Goal: Information Seeking & Learning: Compare options

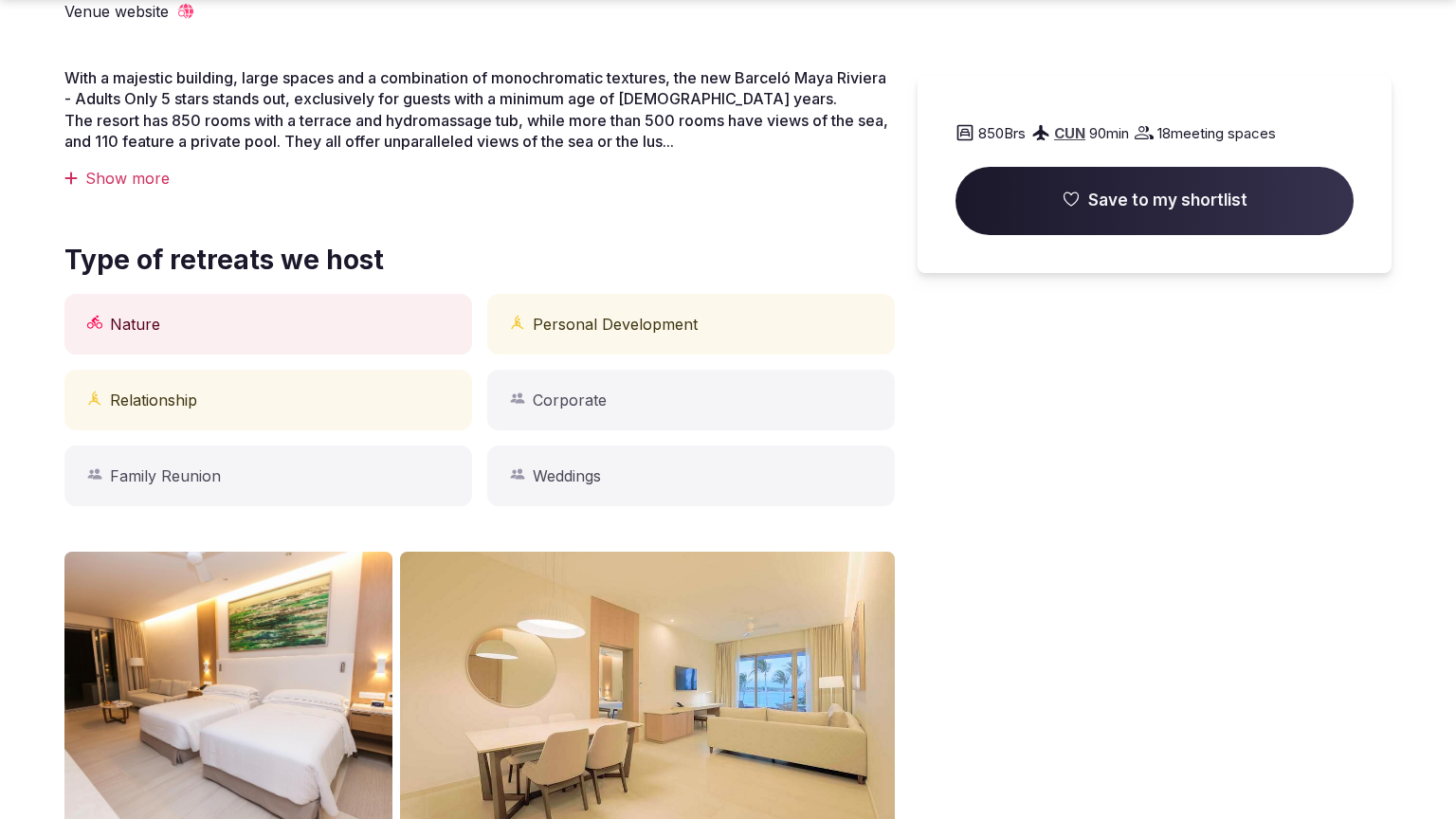
scroll to position [1501, 0]
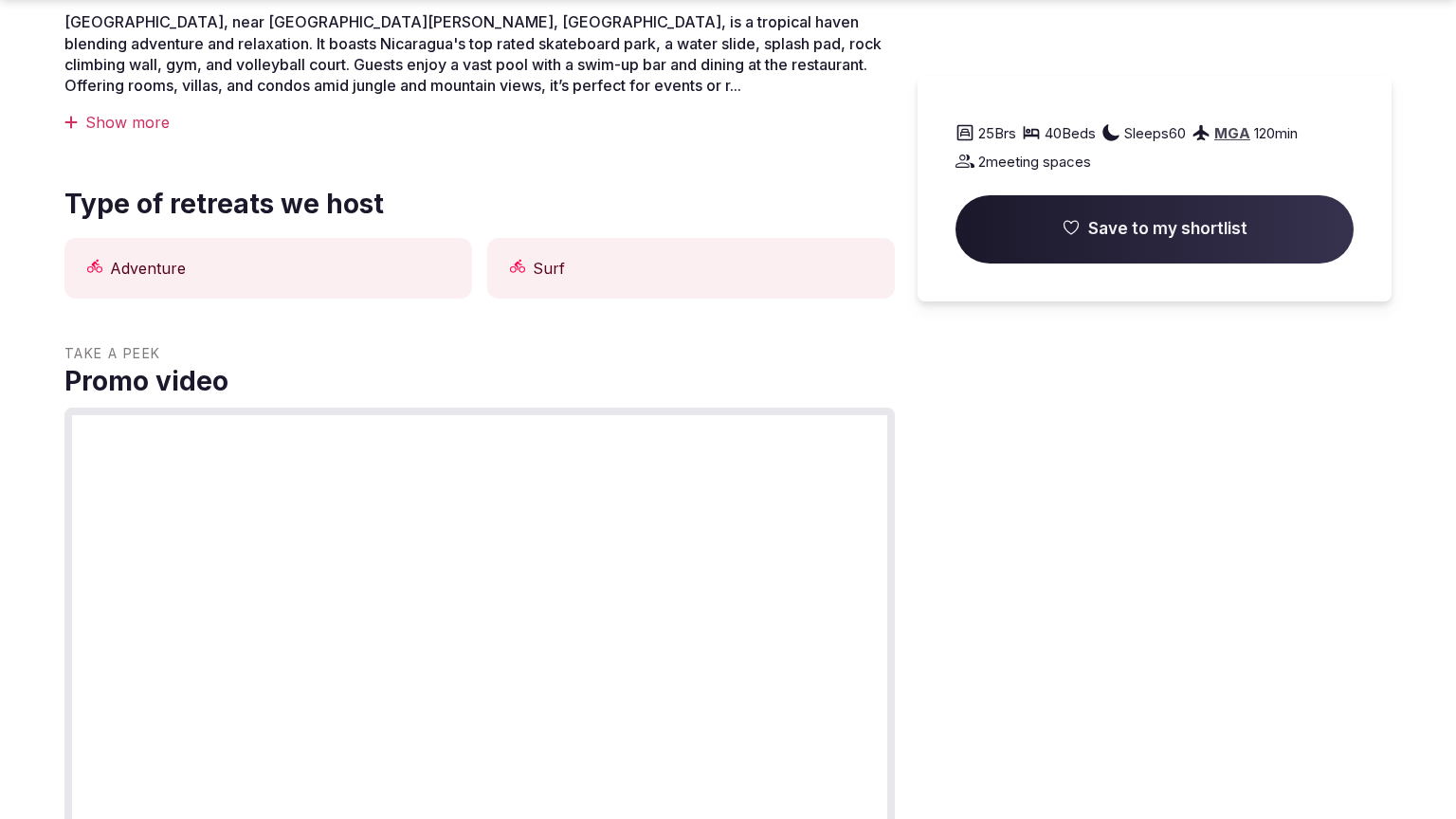
scroll to position [1501, 0]
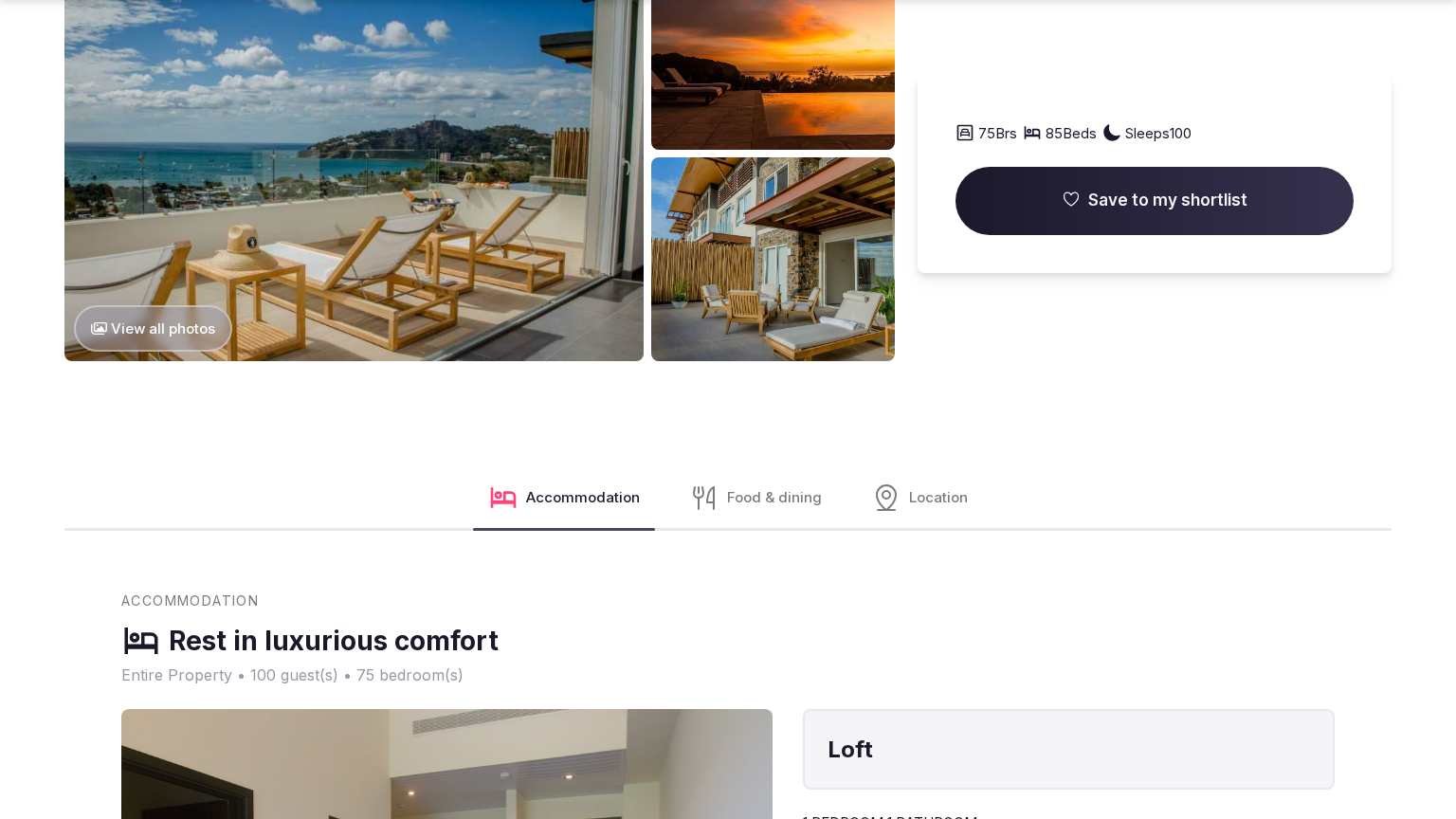
scroll to position [3060, 0]
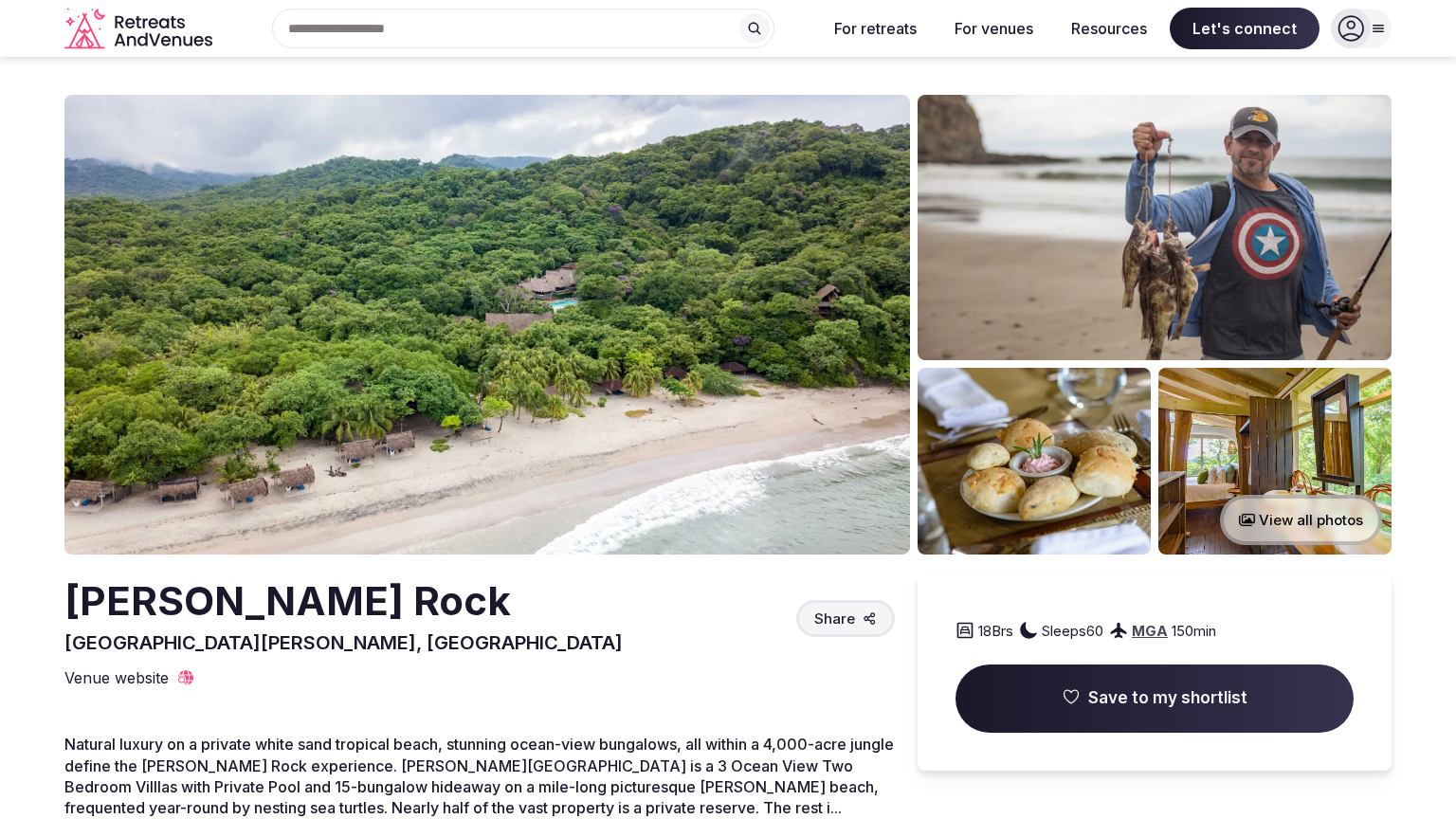
scroll to position [723, 0]
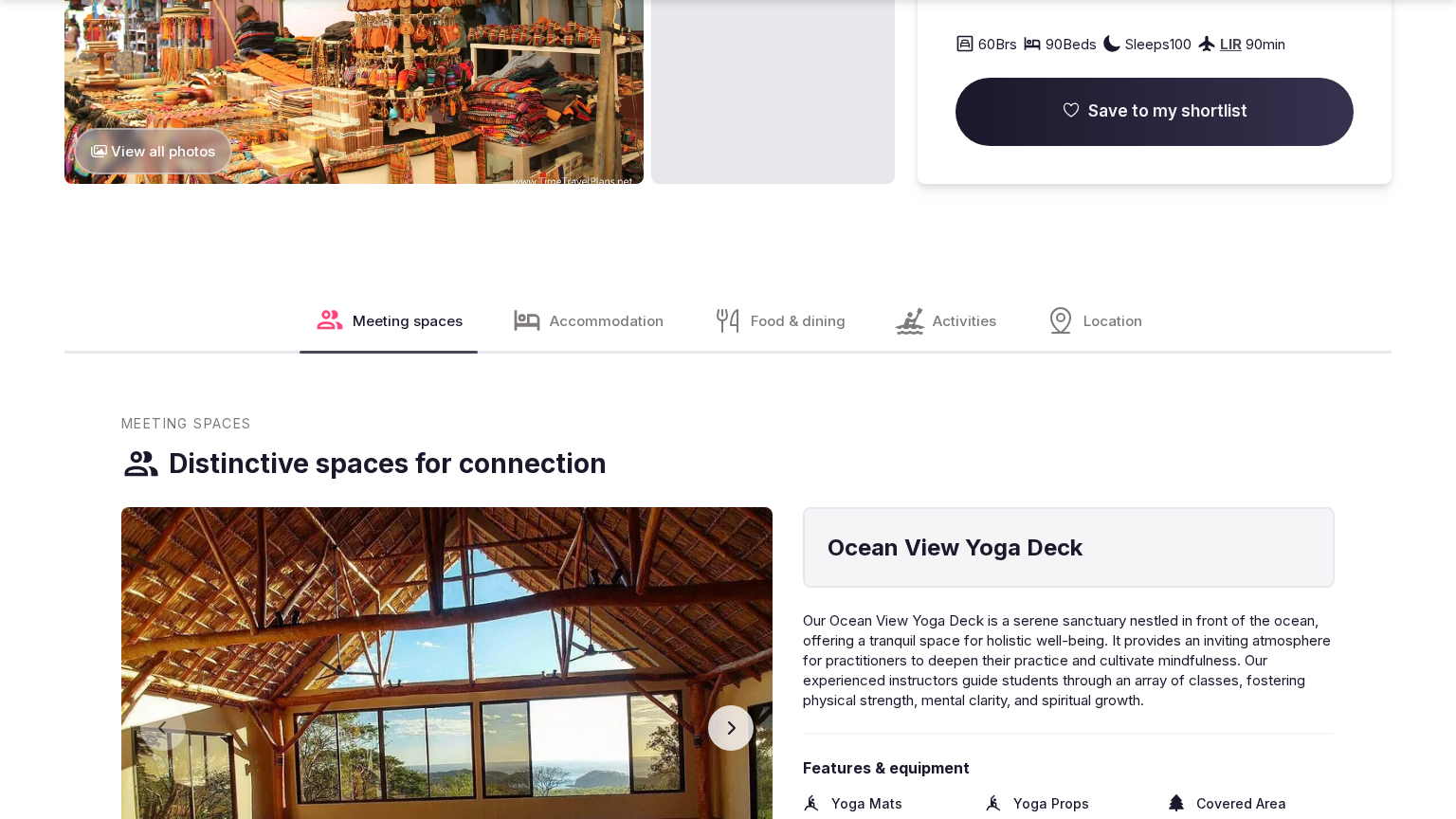
scroll to position [3060, 0]
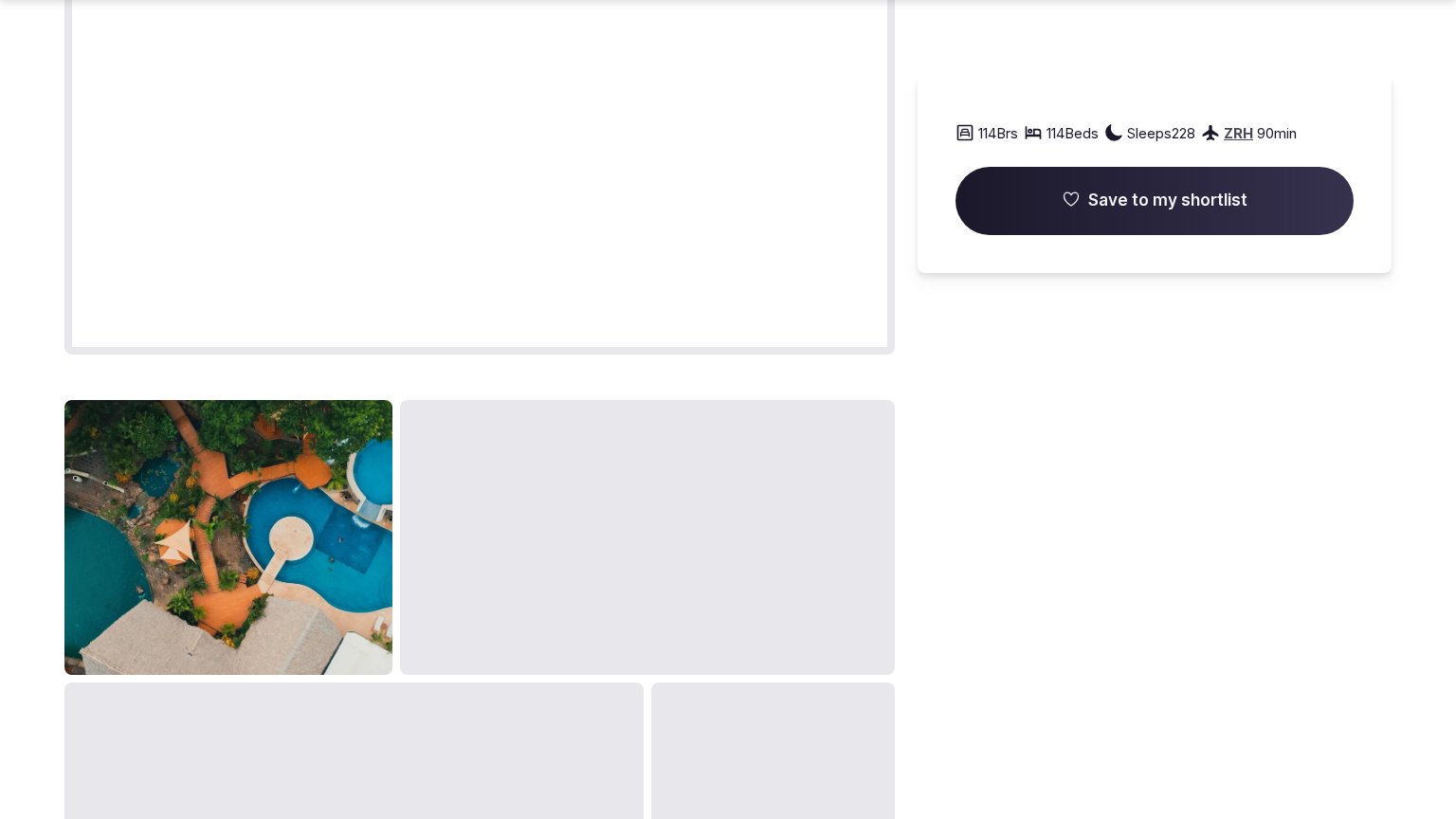
scroll to position [2225, 0]
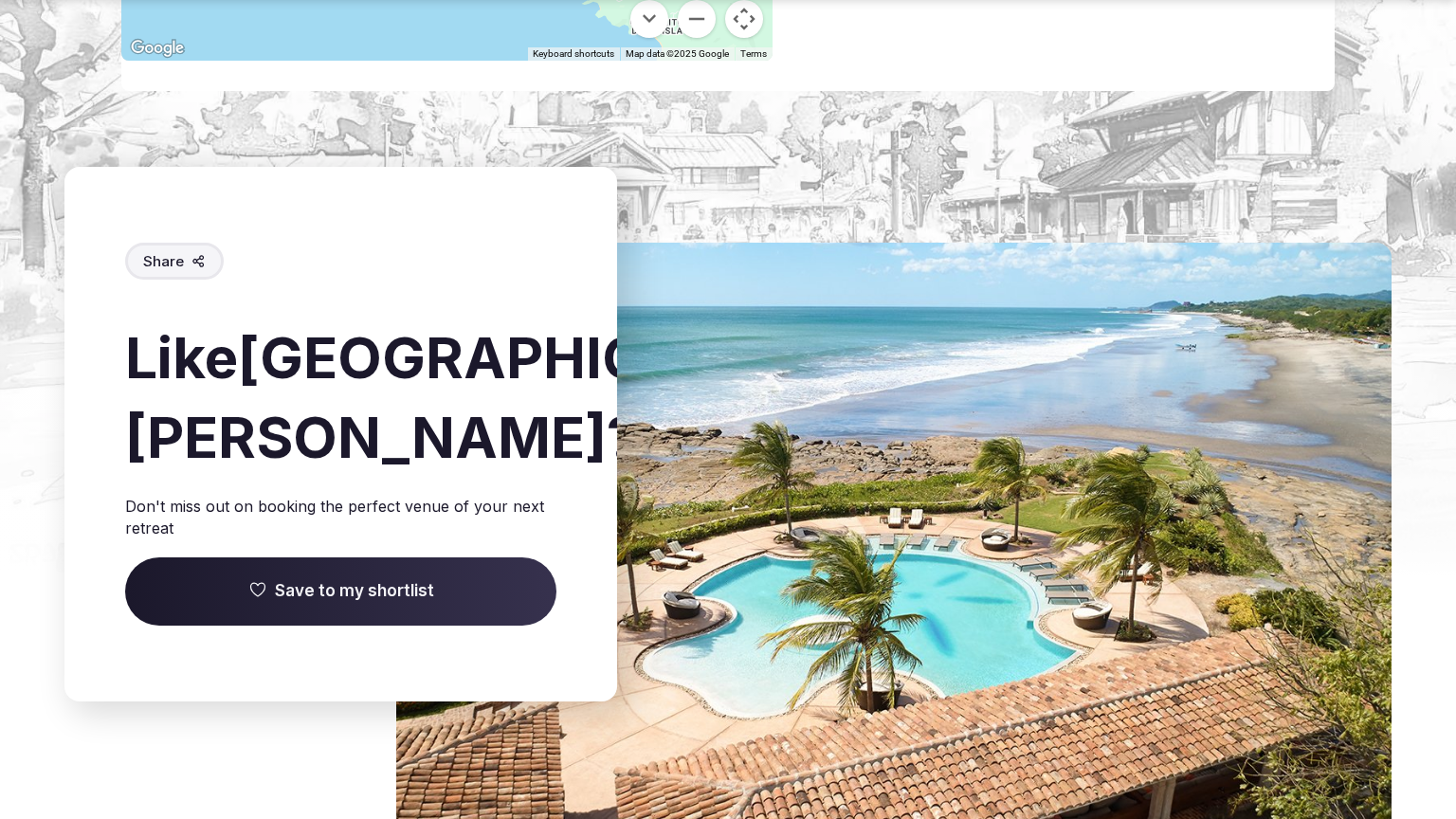
scroll to position [2203, 0]
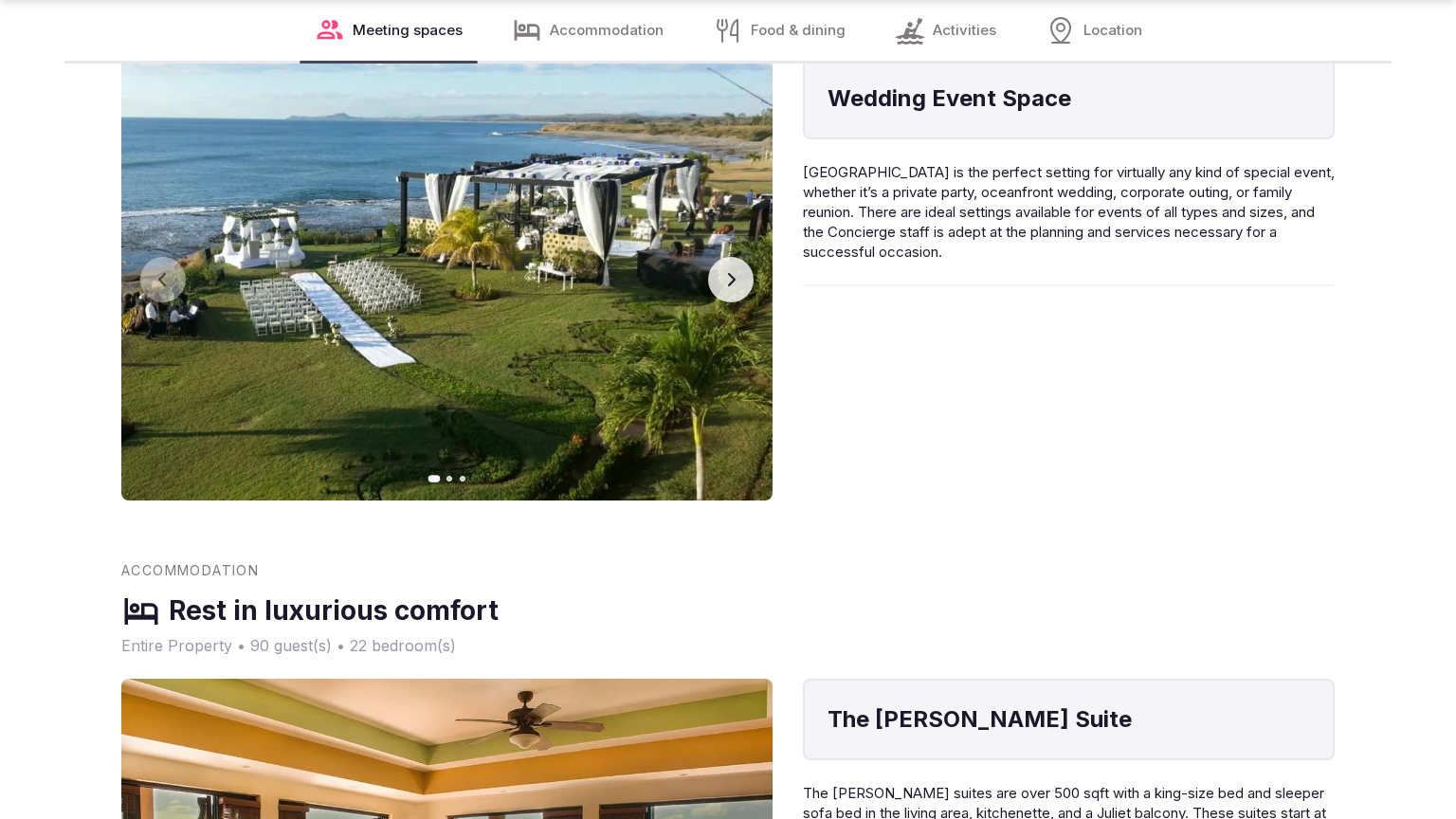
scroll to position [2997, 0]
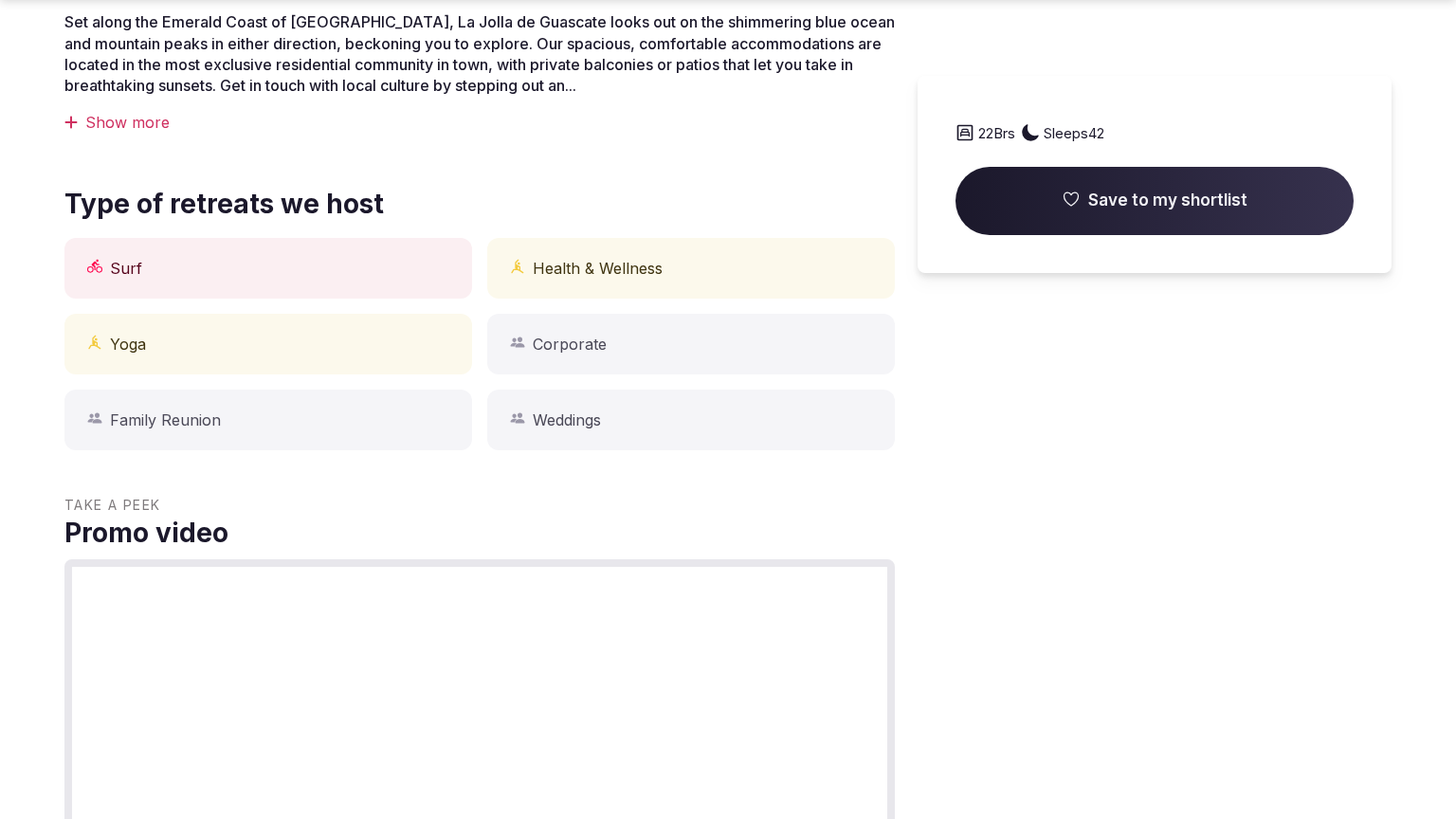
scroll to position [2281, 0]
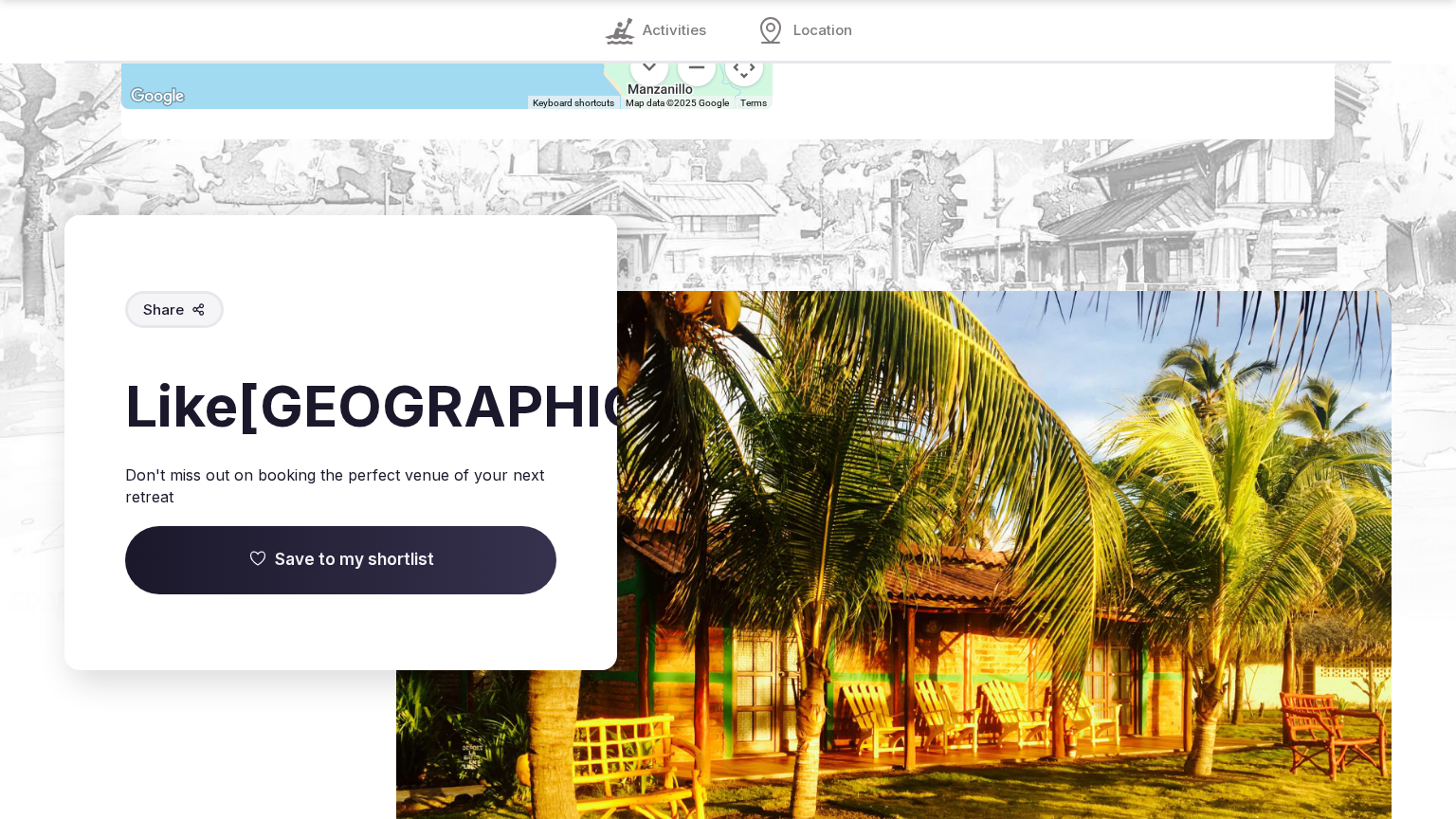
scroll to position [2933, 0]
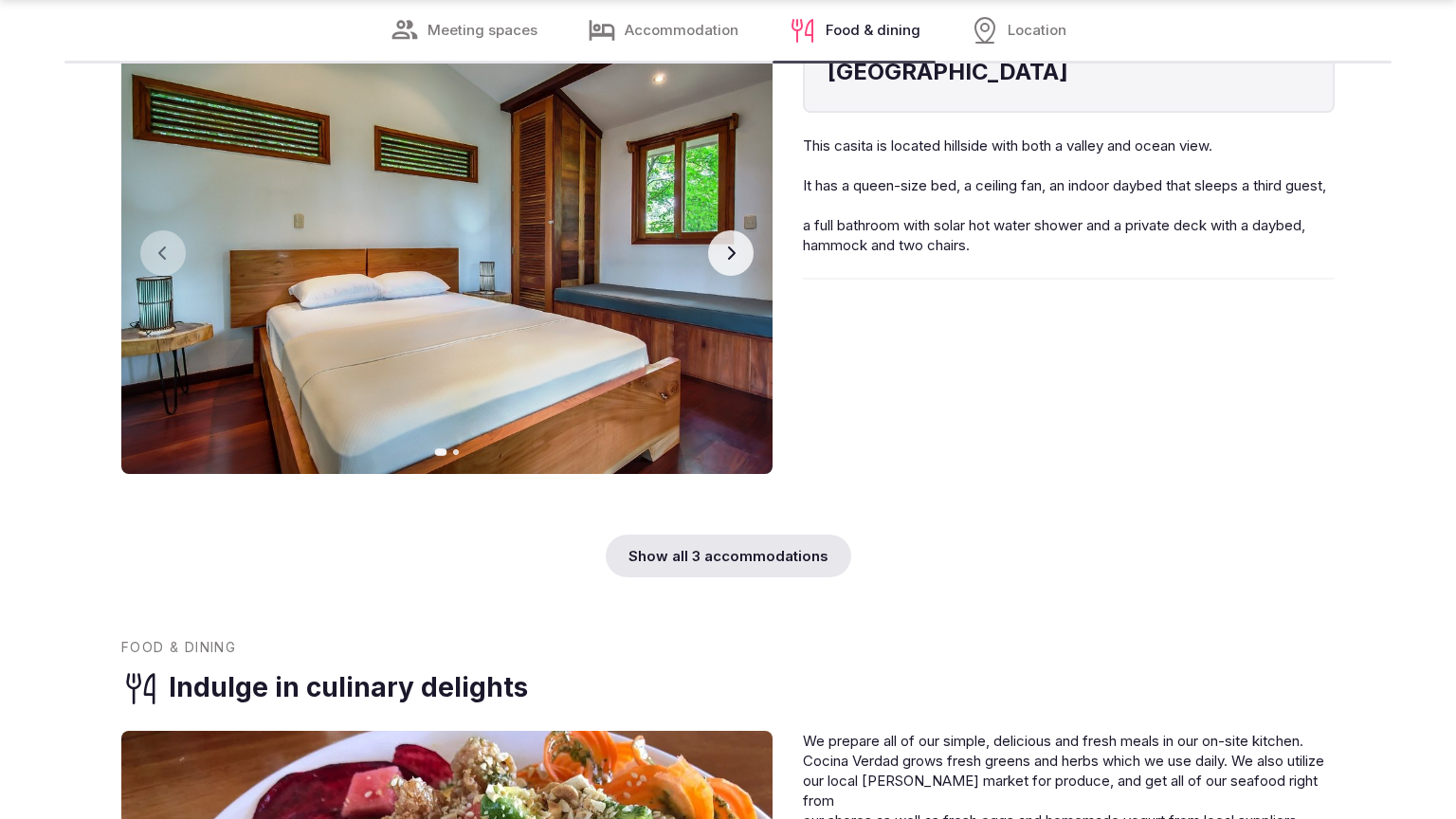
scroll to position [2933, 0]
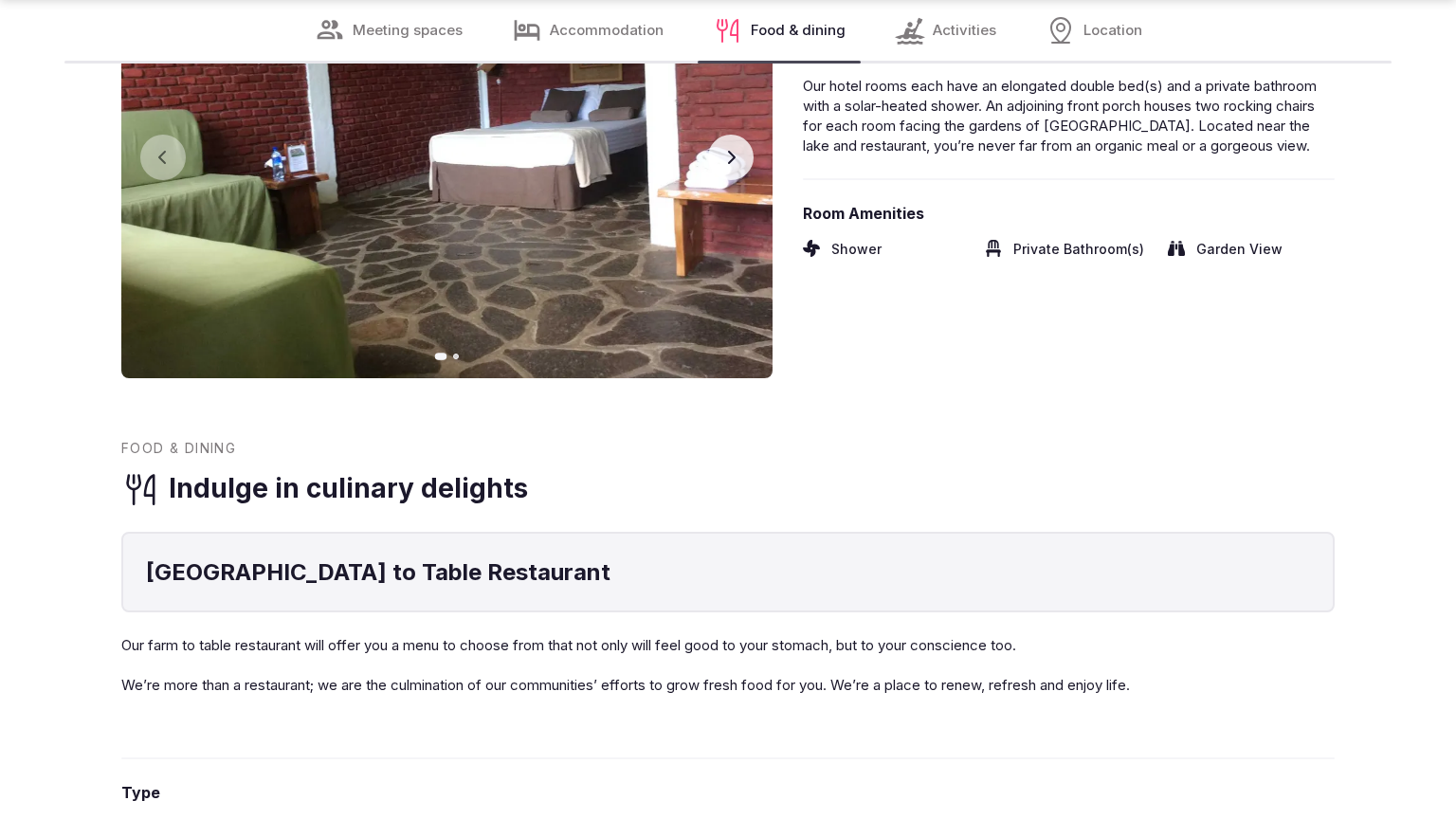
scroll to position [2933, 0]
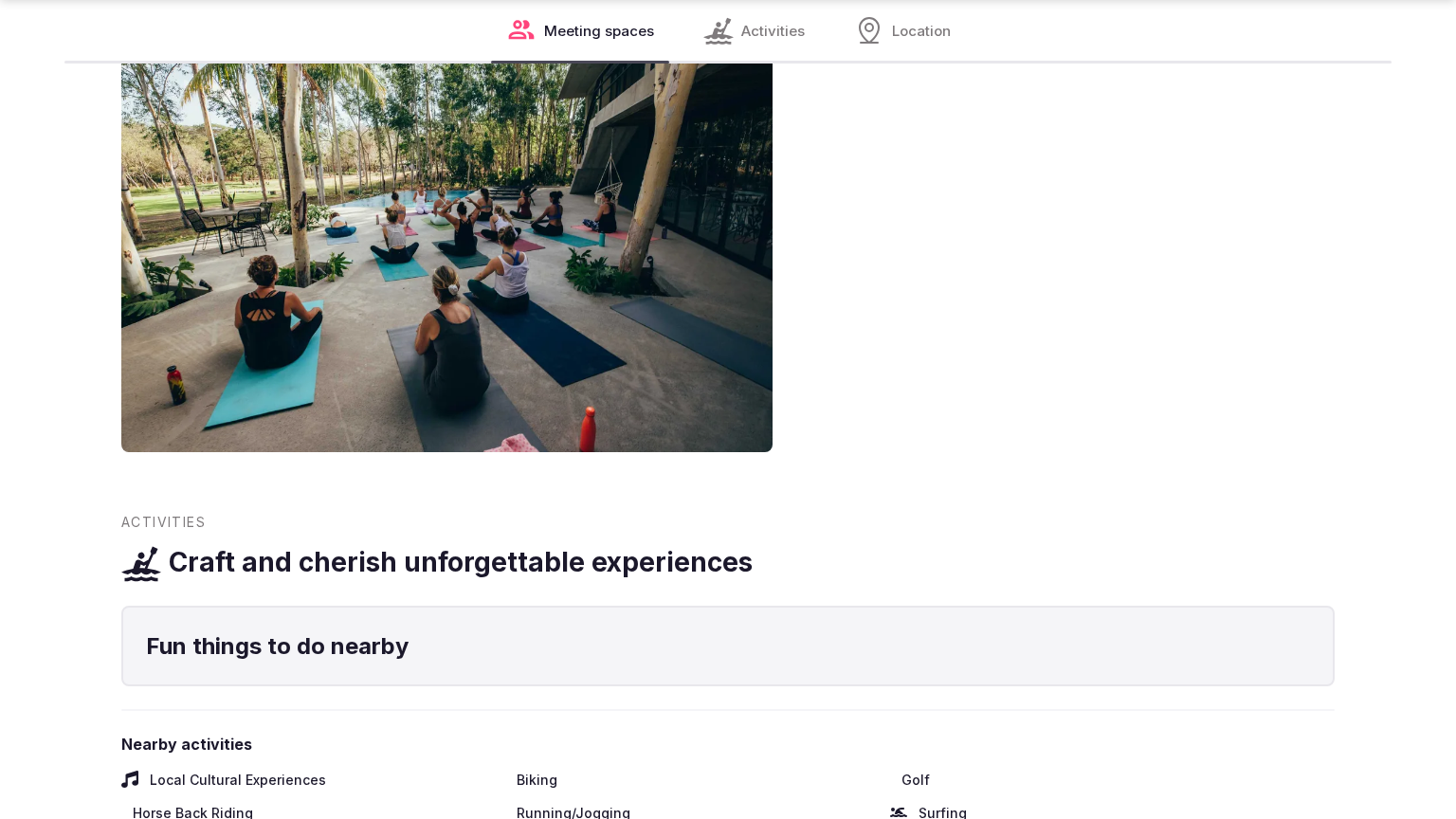
scroll to position [2217, 0]
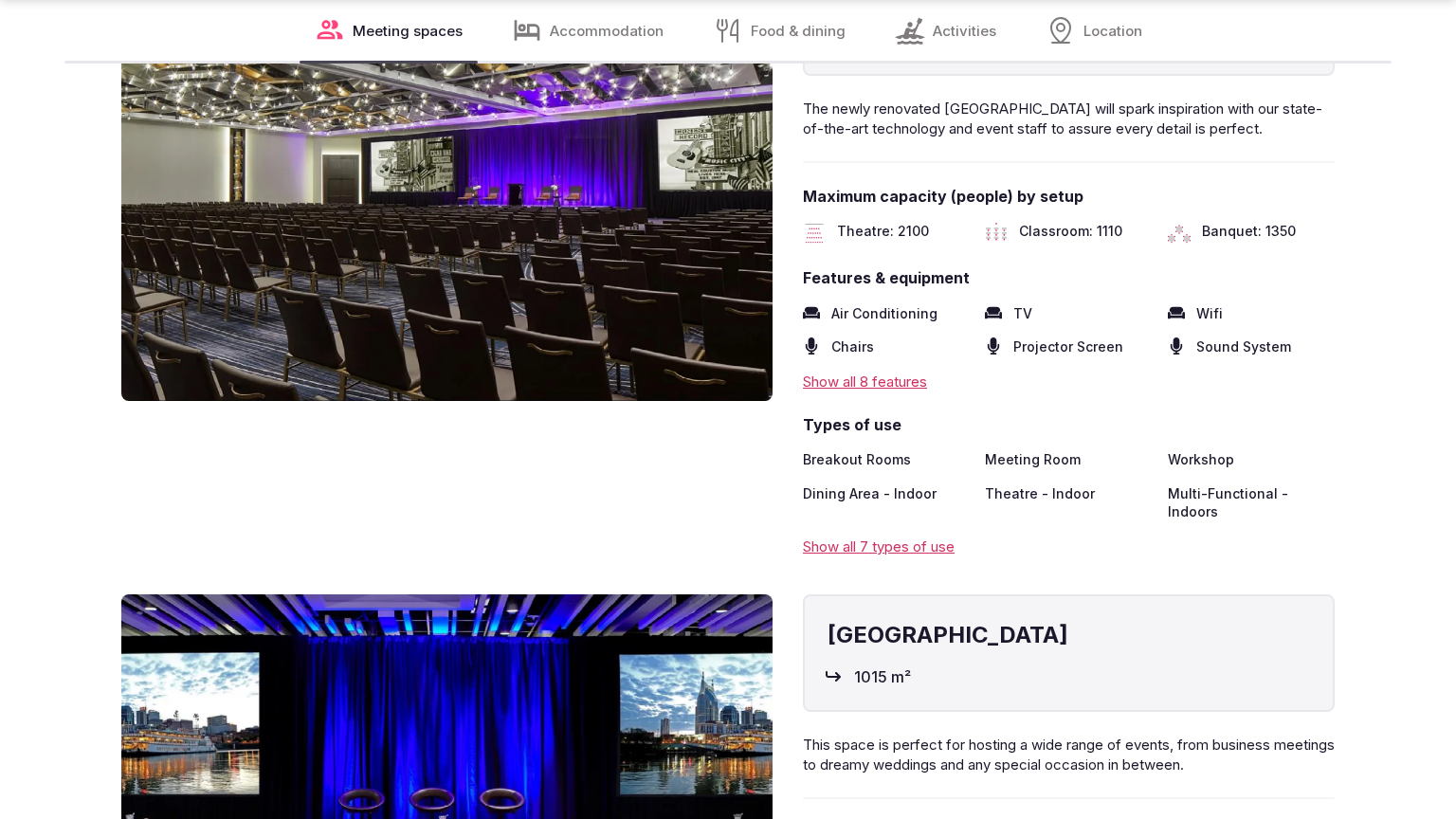
scroll to position [2997, 0]
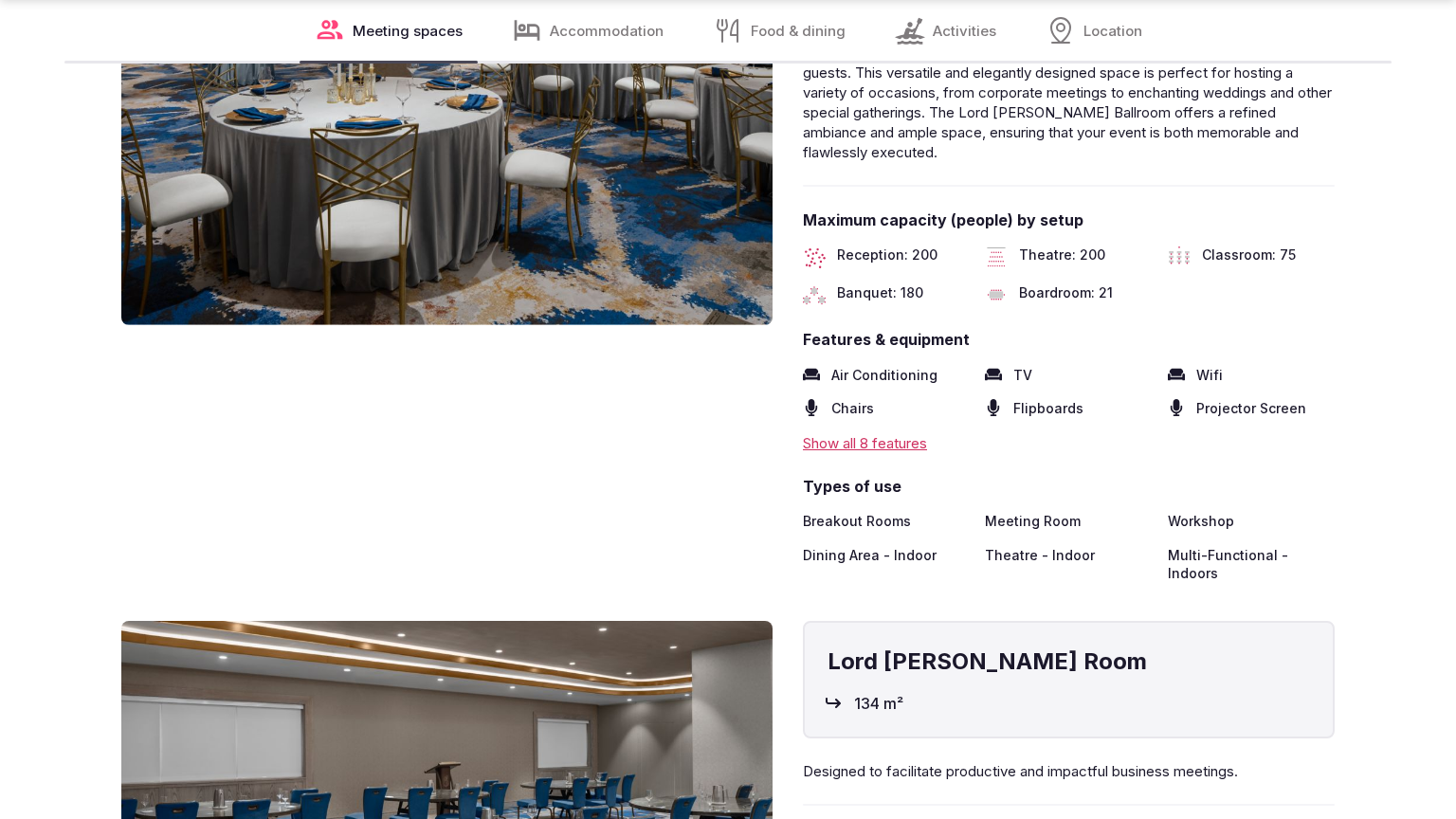
scroll to position [2997, 0]
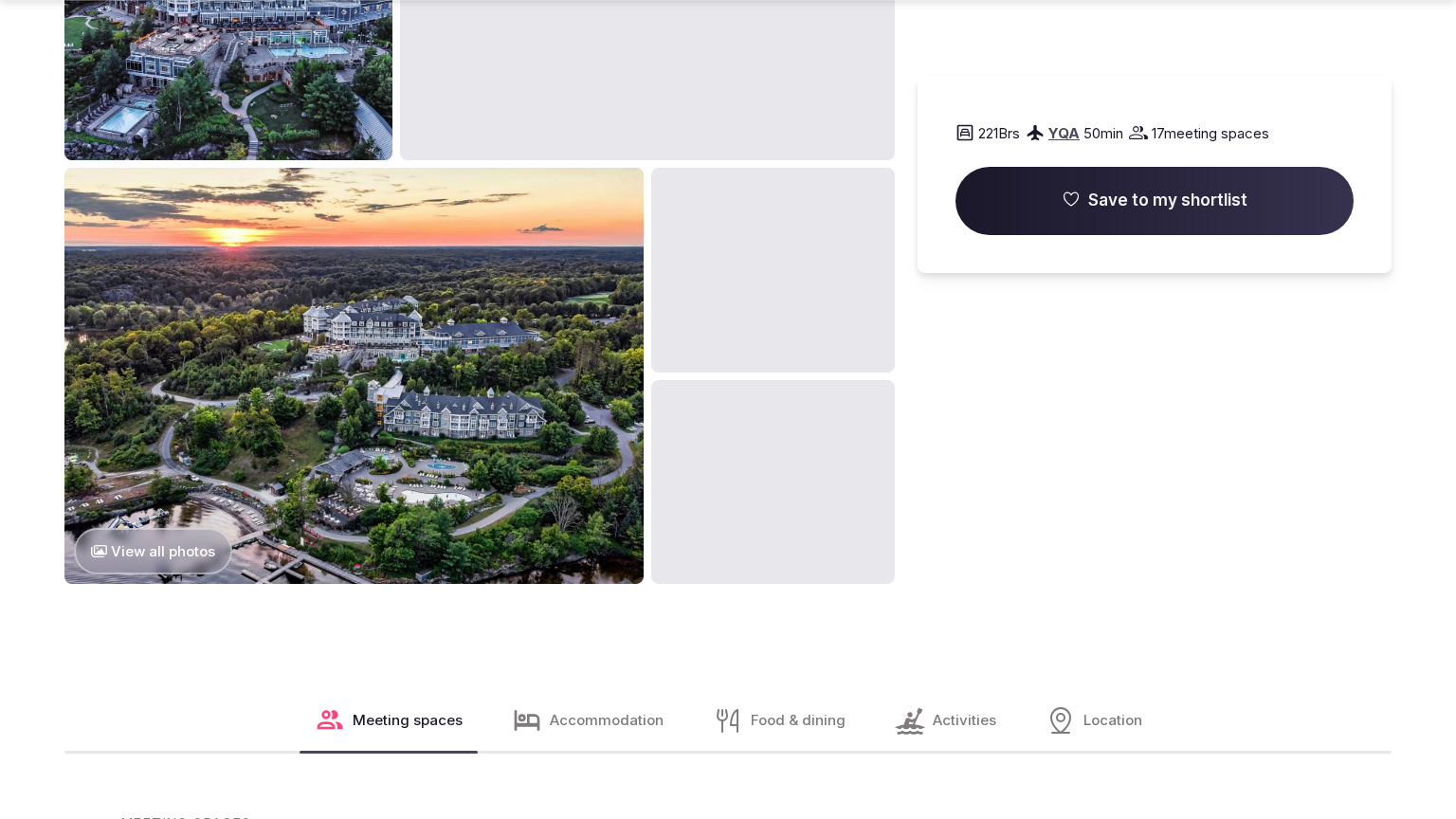
scroll to position [2281, 0]
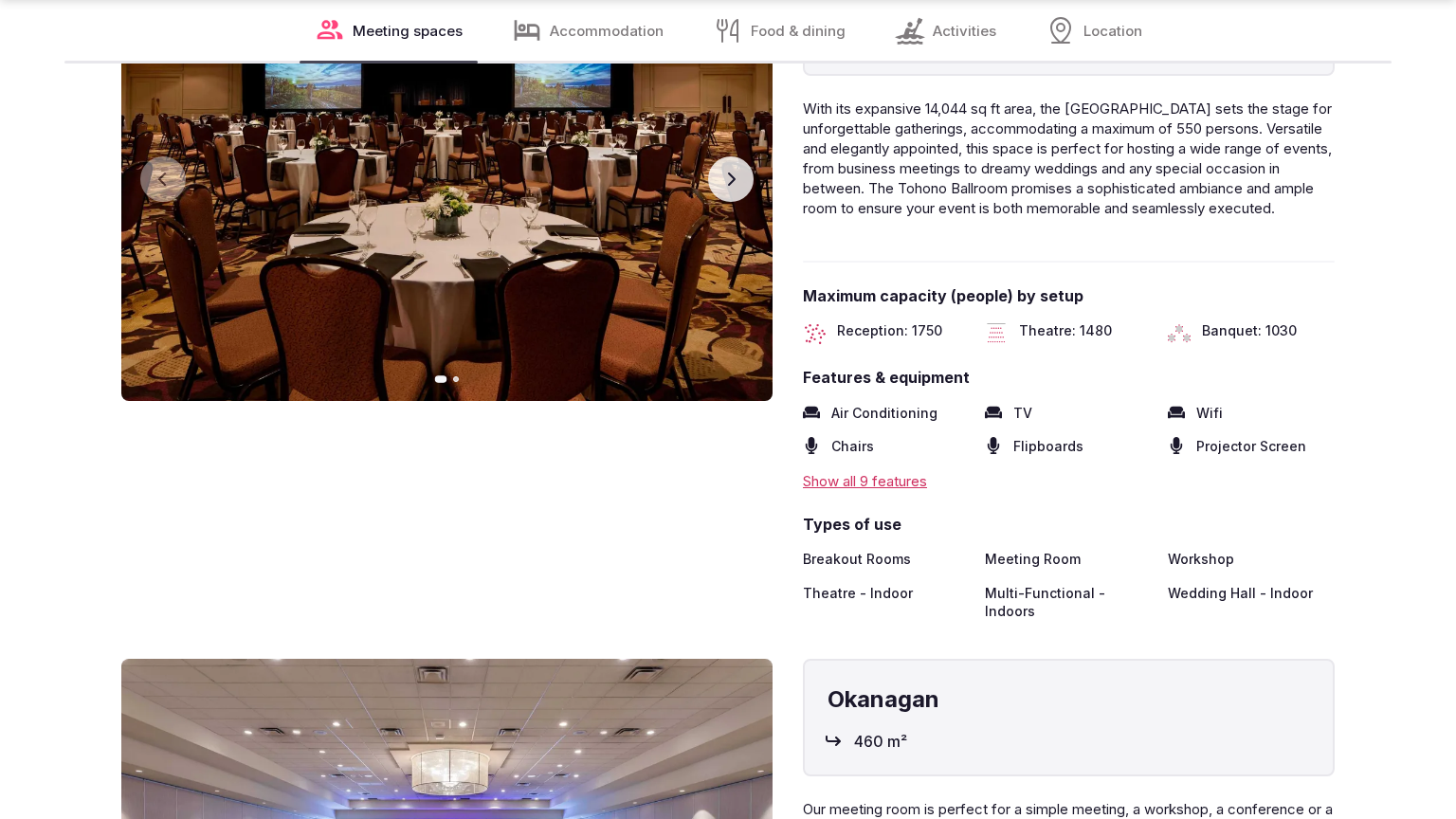
scroll to position [2997, 0]
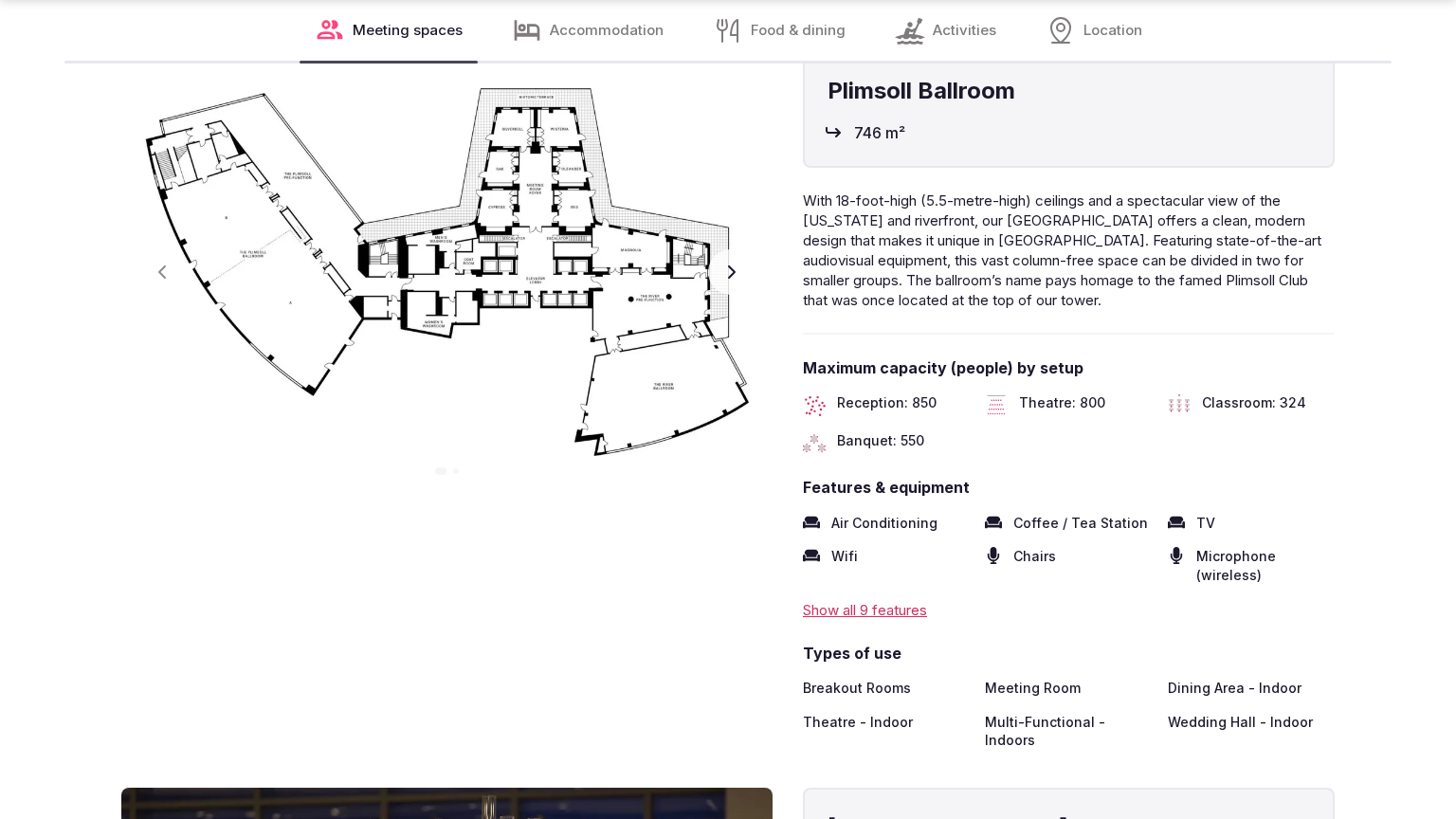
scroll to position [2997, 0]
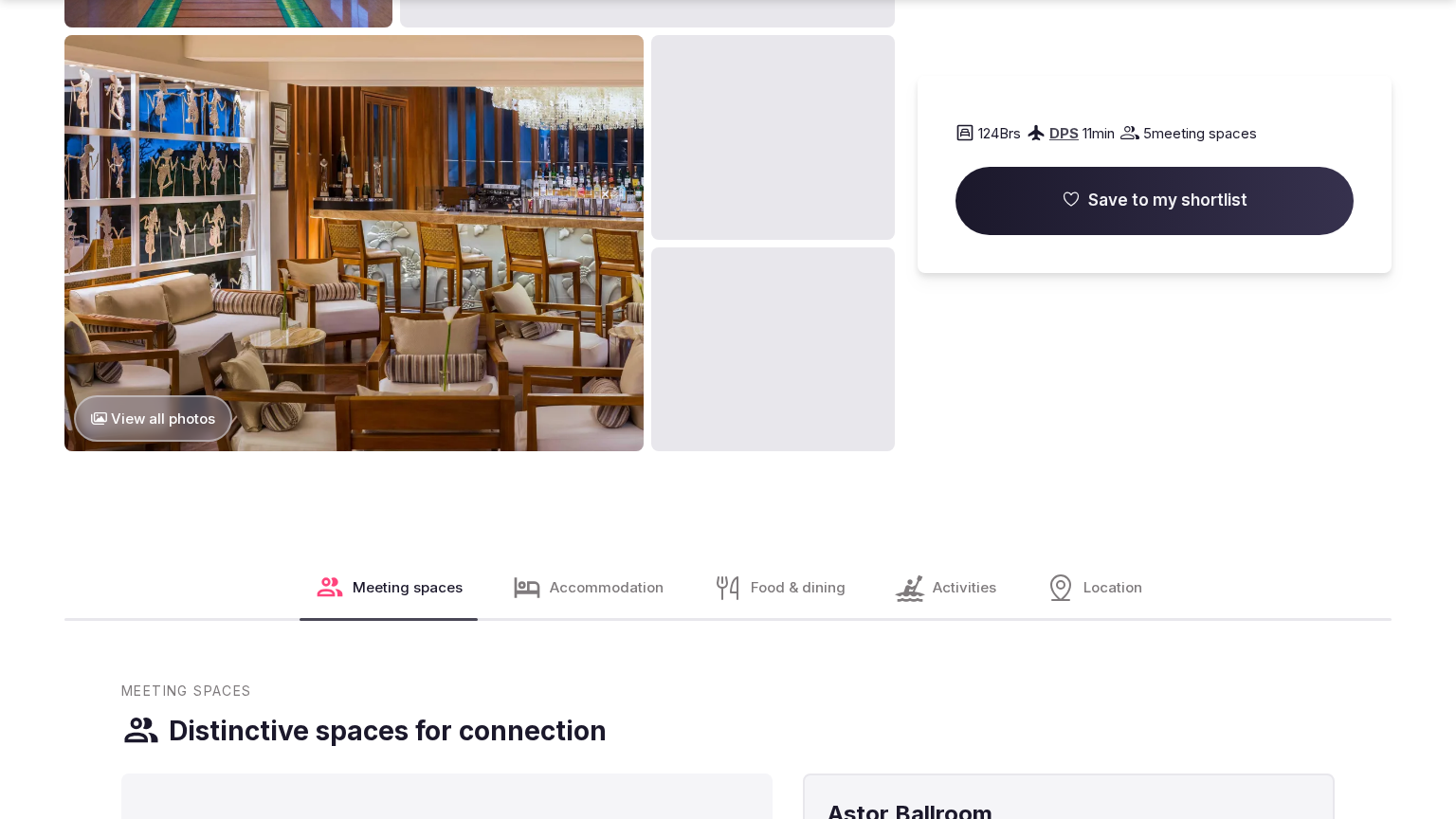
scroll to position [2281, 0]
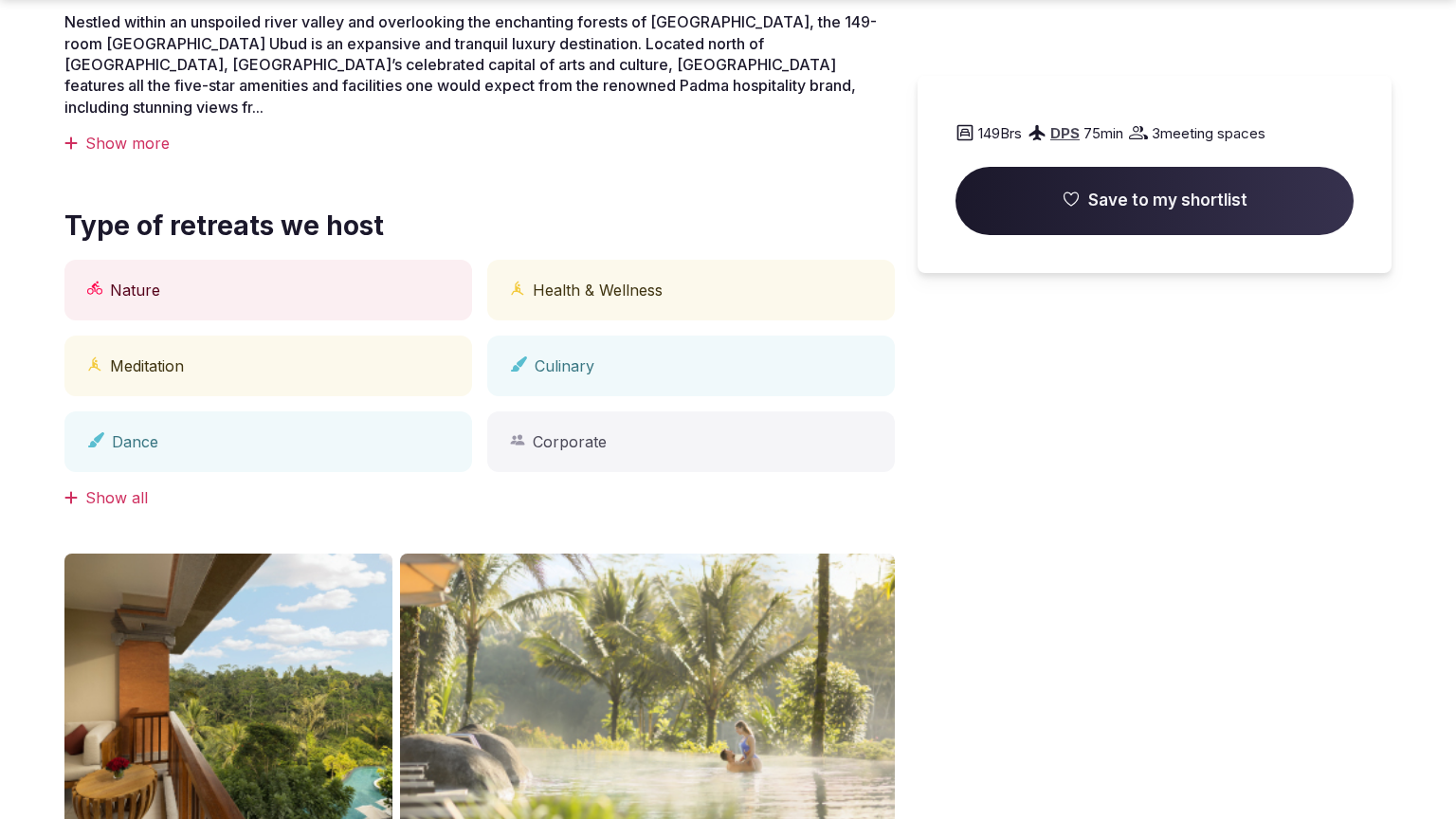
scroll to position [1501, 0]
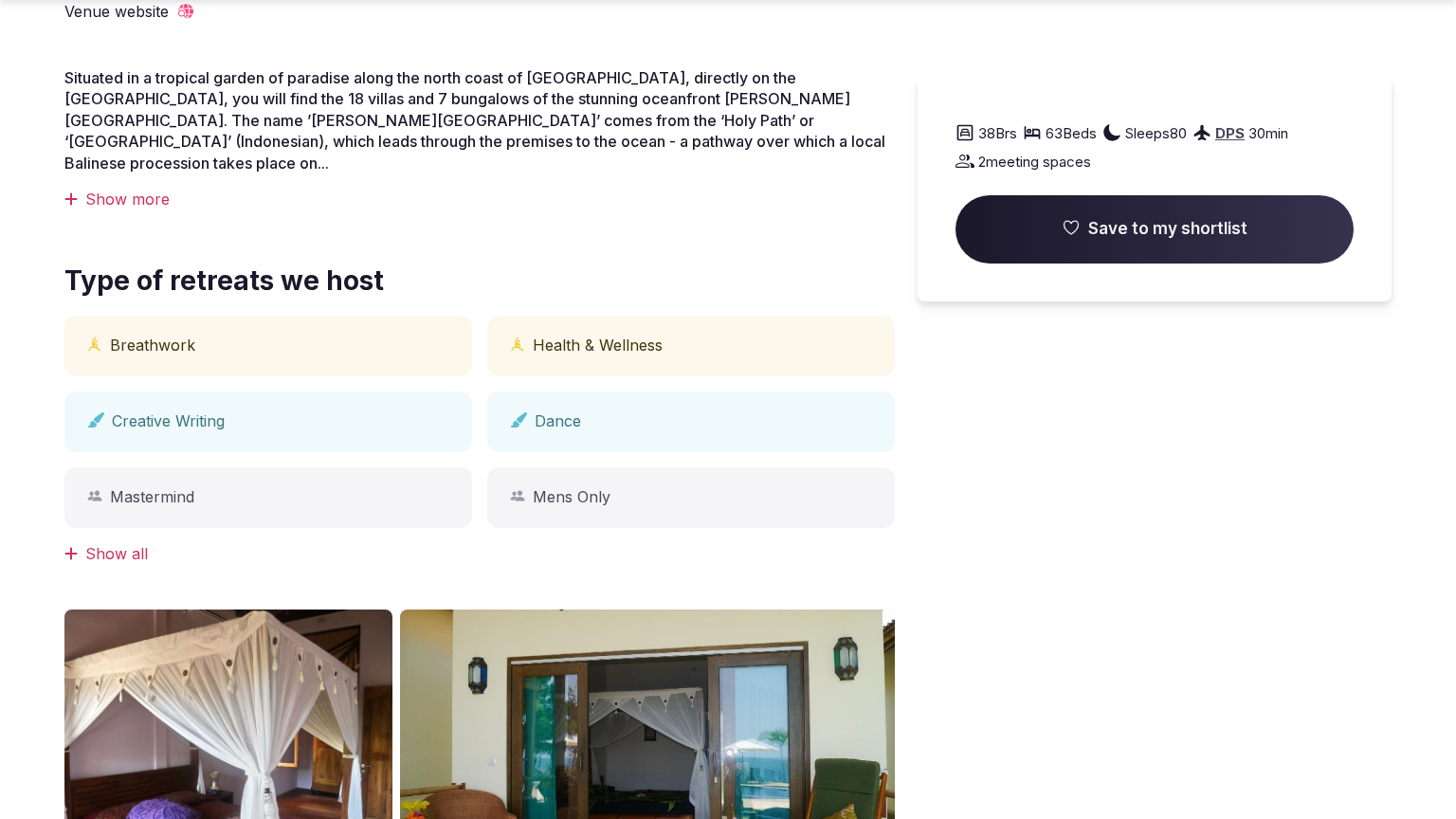
scroll to position [1501, 0]
